Goal: Register for event/course

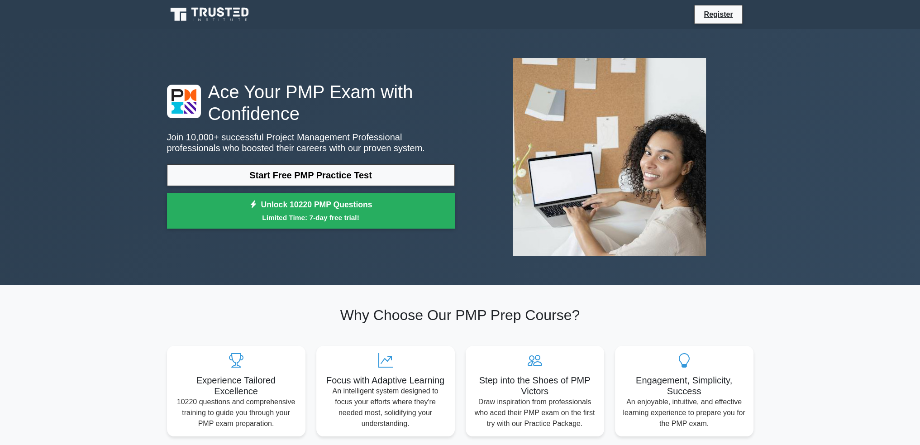
click at [336, 172] on link "Start Free PMP Practice Test" at bounding box center [311, 175] width 288 height 22
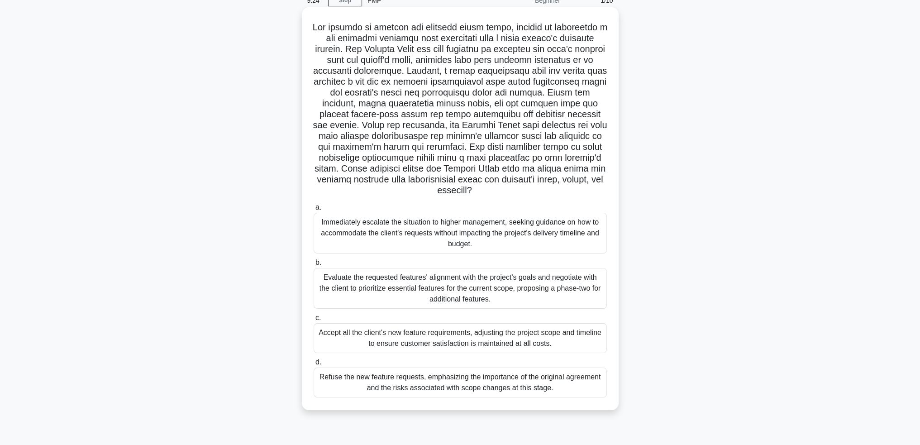
scroll to position [44, 0]
click at [530, 296] on div "Evaluate the requested features' alignment with the project's goals and negotia…" at bounding box center [460, 287] width 293 height 41
click at [314, 265] on input "b. Evaluate the requested features' alignment with the project's goals and nego…" at bounding box center [314, 262] width 0 height 6
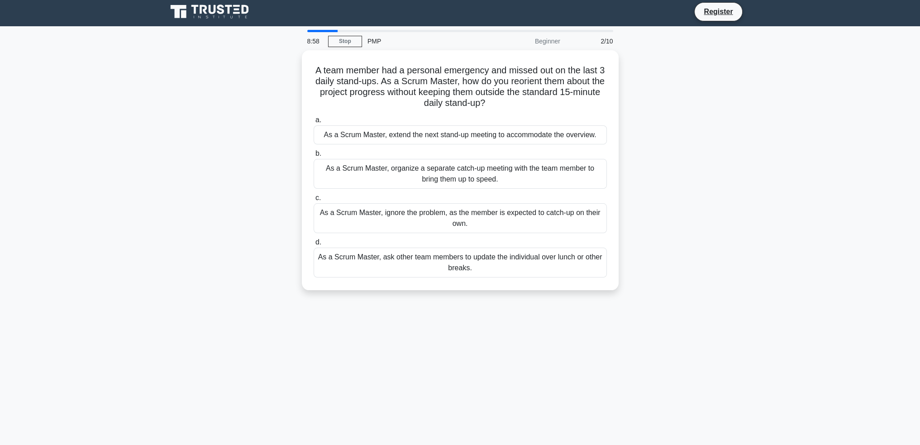
scroll to position [0, 0]
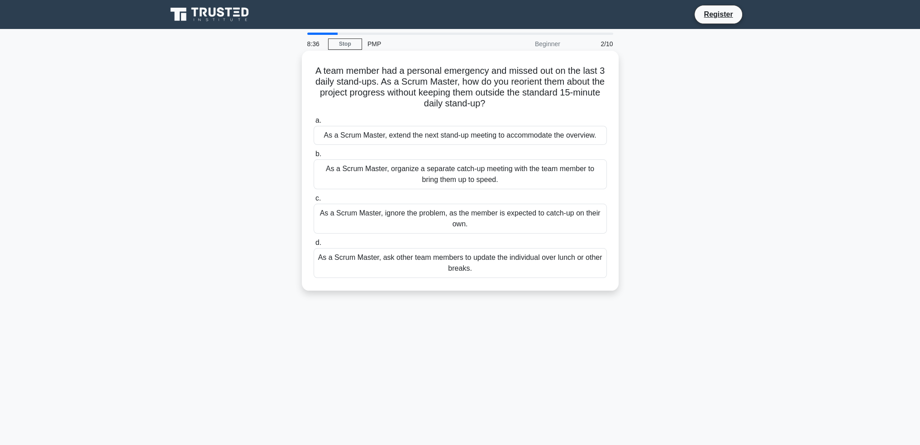
click at [492, 174] on div "As a Scrum Master, organize a separate catch-up meeting with the team member to…" at bounding box center [460, 174] width 293 height 30
click at [314, 157] on input "b. As a Scrum Master, organize a separate catch-up meeting with the team member…" at bounding box center [314, 154] width 0 height 6
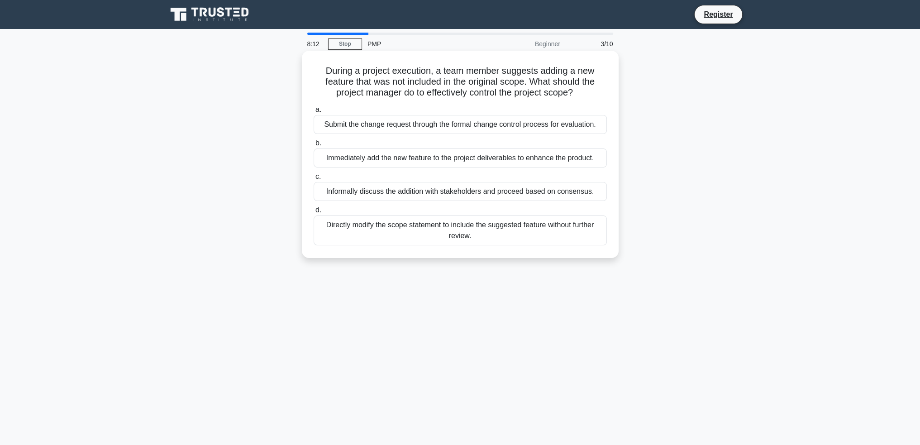
click at [528, 126] on div "Submit the change request through the formal change control process for evaluat…" at bounding box center [460, 124] width 293 height 19
click at [314, 113] on input "a. Submit the change request through the formal change control process for eval…" at bounding box center [314, 110] width 0 height 6
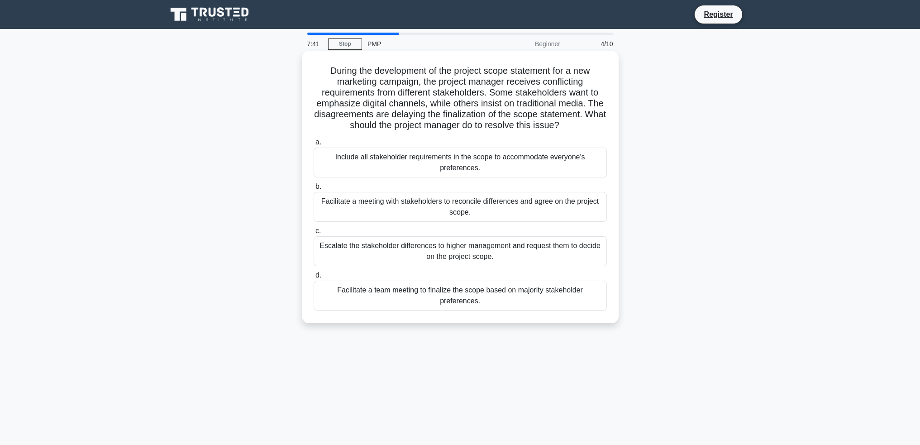
click at [514, 204] on div "Facilitate a meeting with stakeholders to reconcile differences and agree on th…" at bounding box center [460, 207] width 293 height 30
click at [314, 190] on input "b. Facilitate a meeting with stakeholders to reconcile differences and agree on…" at bounding box center [314, 187] width 0 height 6
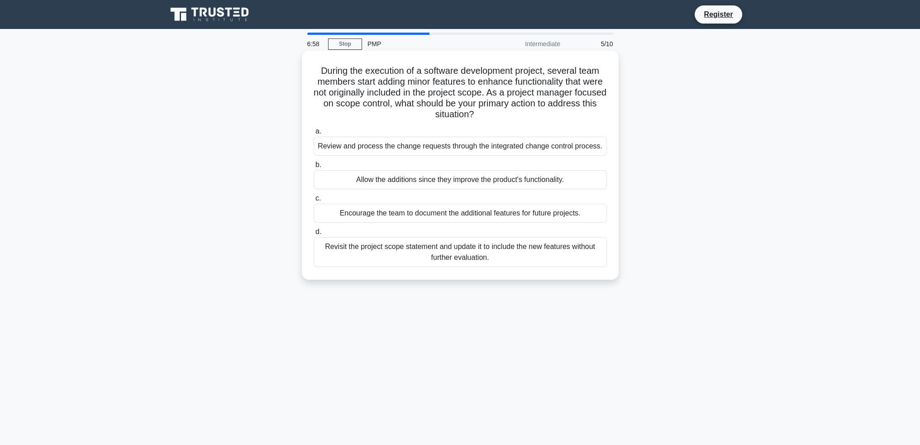
click at [466, 148] on div "Review and process the change requests through the integrated change control pr…" at bounding box center [460, 146] width 293 height 19
click at [314, 134] on input "a. Review and process the change requests through the integrated change control…" at bounding box center [314, 132] width 0 height 6
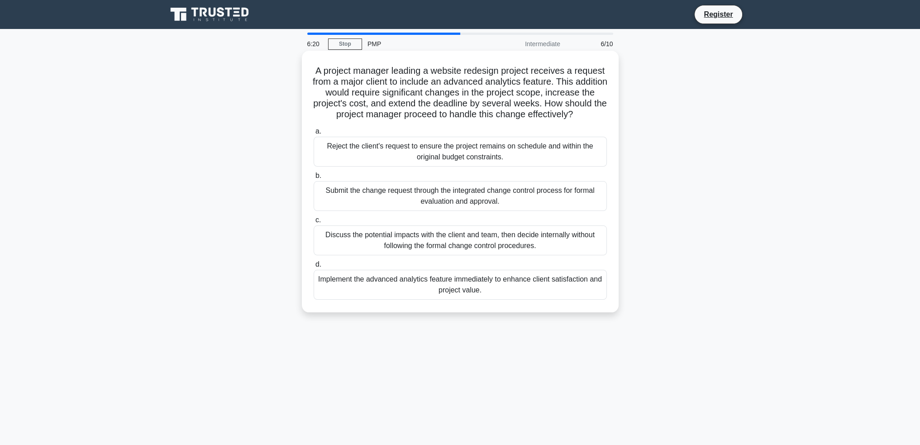
click at [468, 210] on div "Submit the change request through the integrated change control process for for…" at bounding box center [460, 196] width 293 height 30
click at [314, 179] on input "b. Submit the change request through the integrated change control process for …" at bounding box center [314, 176] width 0 height 6
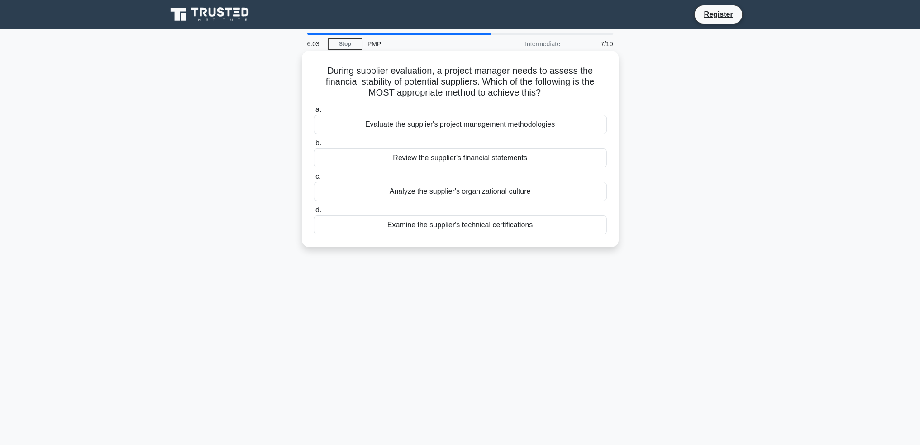
click at [500, 160] on div "Review the supplier's financial statements" at bounding box center [460, 157] width 293 height 19
click at [314, 146] on input "b. Review the supplier's financial statements" at bounding box center [314, 143] width 0 height 6
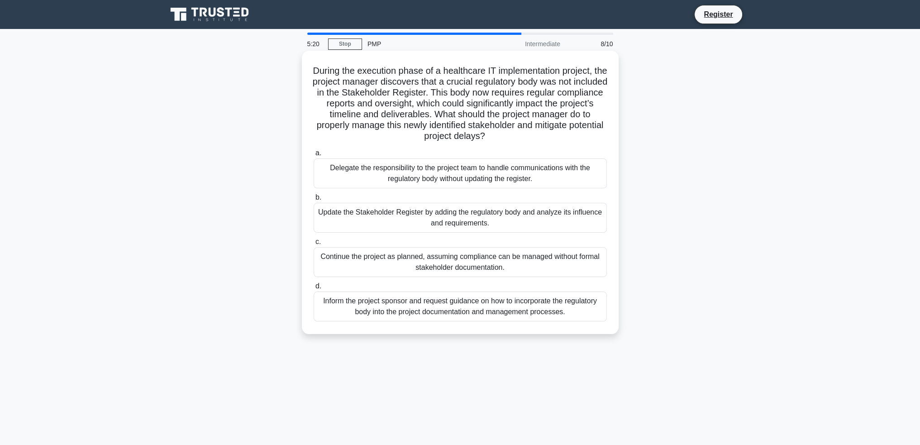
click at [555, 218] on div "Update the Stakeholder Register by adding the regulatory body and analyze its i…" at bounding box center [460, 218] width 293 height 30
click at [314, 201] on input "b. Update the Stakeholder Register by adding the regulatory body and analyze it…" at bounding box center [314, 198] width 0 height 6
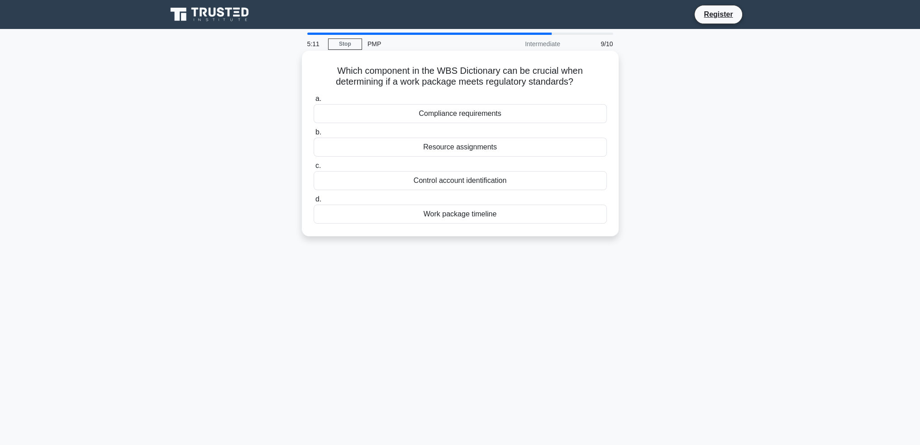
click at [501, 111] on div "Compliance requirements" at bounding box center [460, 113] width 293 height 19
click at [314, 102] on input "a. Compliance requirements" at bounding box center [314, 99] width 0 height 6
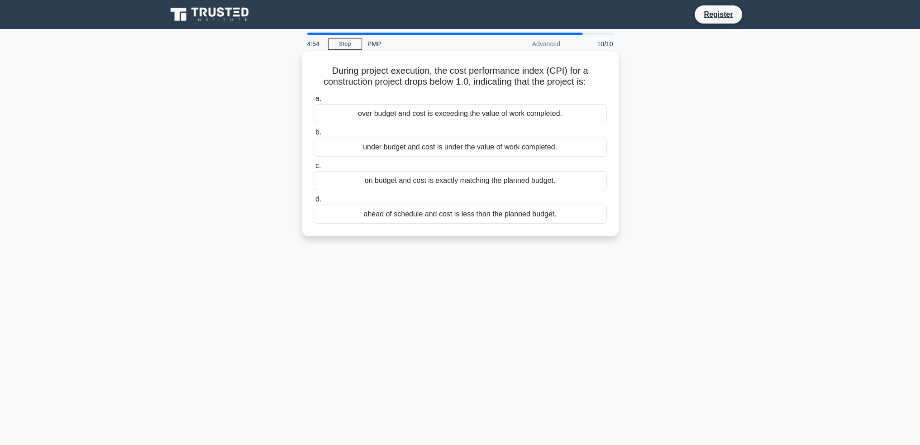
click at [516, 118] on div "over budget and cost is exceeding the value of work completed." at bounding box center [460, 113] width 293 height 19
click at [314, 102] on input "a. over budget and cost is exceeding the value of work completed." at bounding box center [314, 99] width 0 height 6
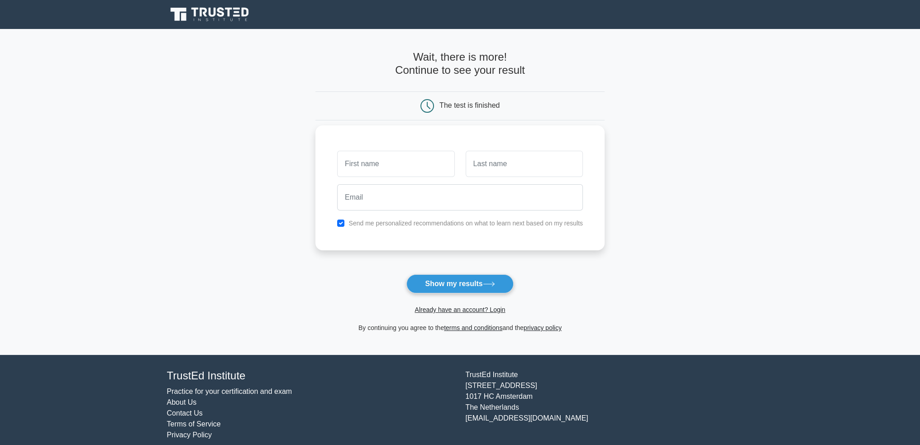
click at [417, 162] on input "text" at bounding box center [395, 164] width 117 height 26
type input "[PERSON_NAME]"
click at [557, 175] on input "text" at bounding box center [524, 164] width 117 height 26
click at [483, 164] on input "WEbster" at bounding box center [524, 164] width 117 height 26
type input "Webster"
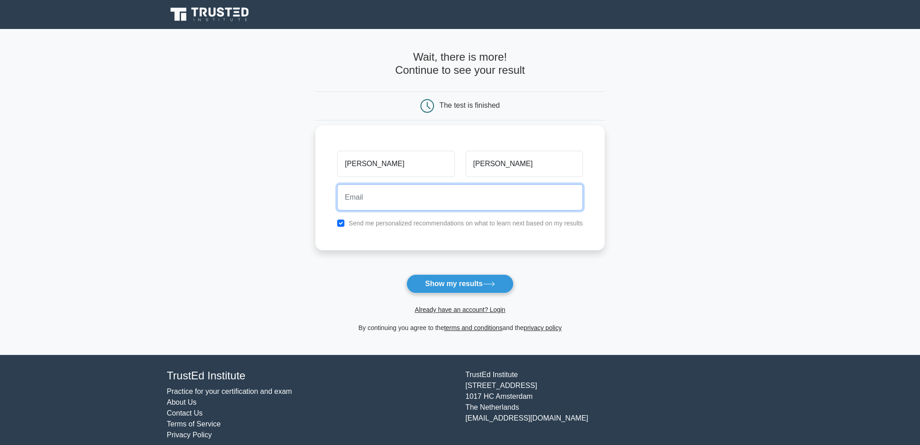
click at [417, 206] on input "email" at bounding box center [460, 197] width 246 height 26
click at [371, 197] on input "email" at bounding box center [460, 197] width 246 height 26
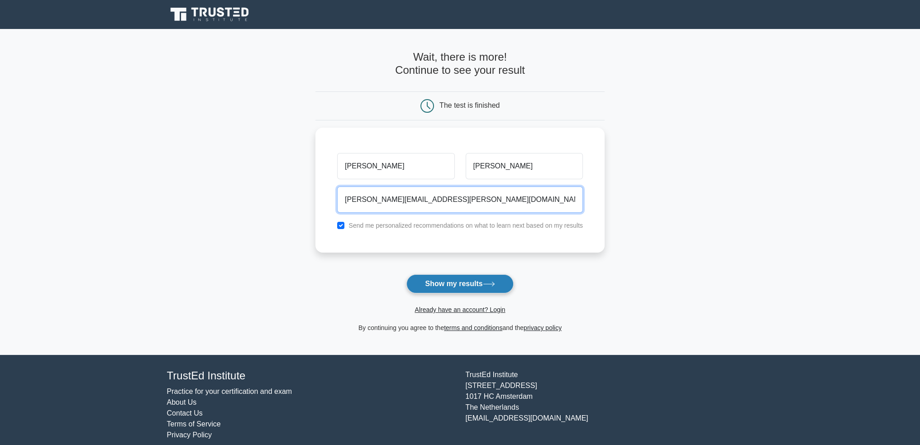
type input "carl.webster@astrazeneca.com"
click at [452, 281] on button "Show my results" at bounding box center [459, 283] width 107 height 19
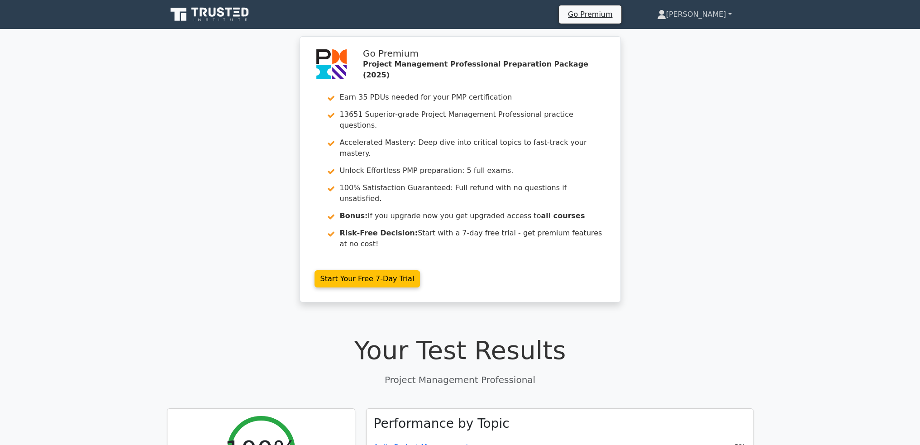
click at [728, 17] on link "[PERSON_NAME]" at bounding box center [694, 14] width 118 height 18
click at [706, 233] on div "Go Premium Project Management Professional Preparation Package (2025) Earn 35 P…" at bounding box center [460, 174] width 920 height 277
